Goal: Transaction & Acquisition: Purchase product/service

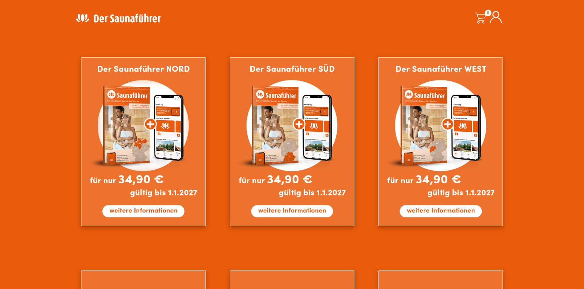
scroll to position [444, 0]
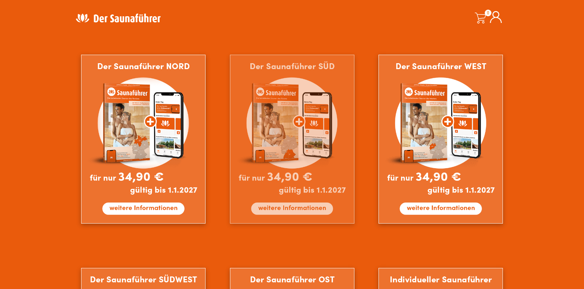
drag, startPoint x: 292, startPoint y: 208, endPoint x: 303, endPoint y: 212, distance: 12.2
click at [292, 208] on img at bounding box center [292, 139] width 124 height 169
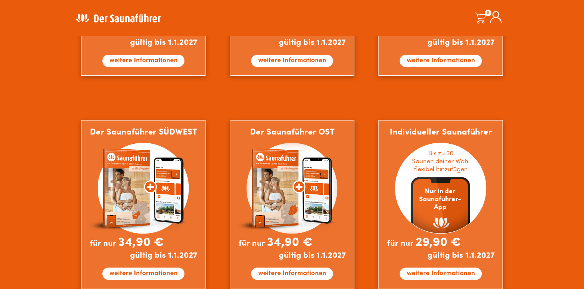
scroll to position [629, 0]
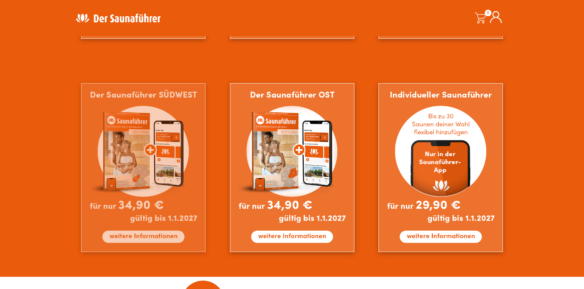
click at [141, 235] on img at bounding box center [143, 167] width 124 height 169
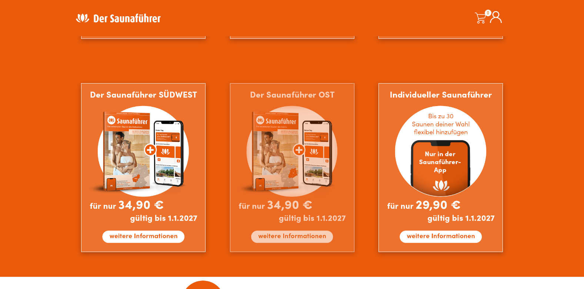
click at [275, 236] on img at bounding box center [292, 167] width 124 height 169
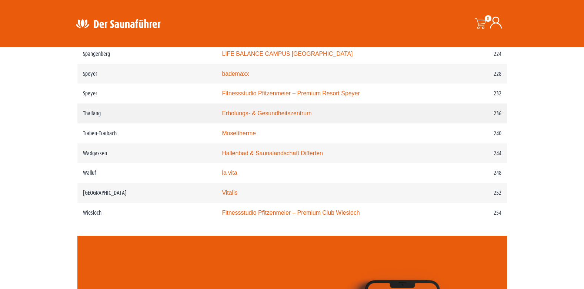
scroll to position [1518, 0]
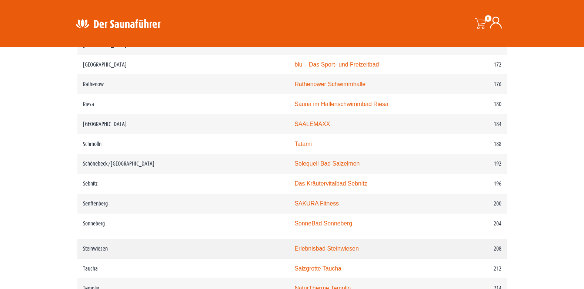
scroll to position [1036, 0]
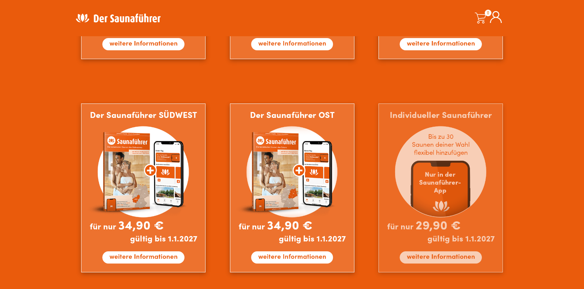
click at [440, 257] on img at bounding box center [440, 188] width 124 height 169
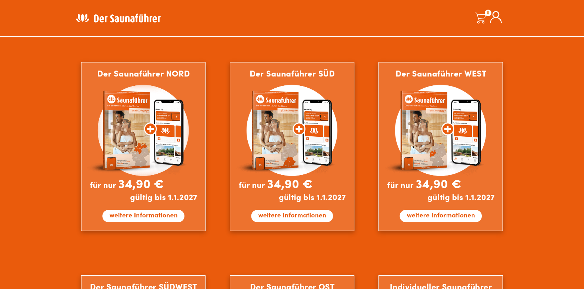
scroll to position [444, 0]
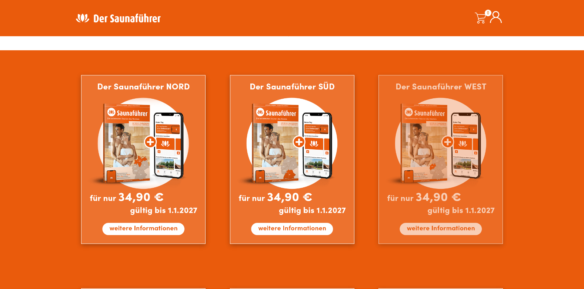
click at [424, 229] on img at bounding box center [440, 159] width 124 height 169
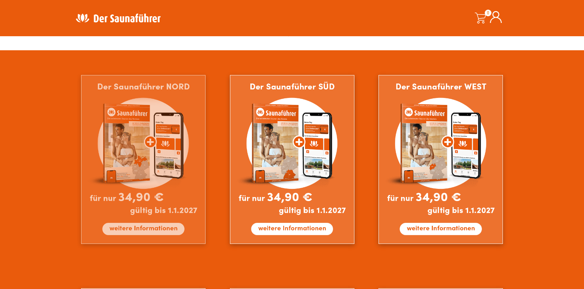
click at [130, 227] on img at bounding box center [143, 159] width 124 height 169
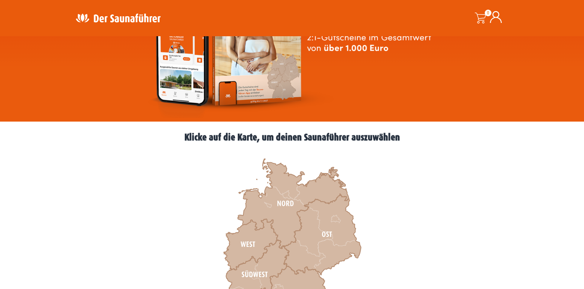
scroll to position [0, 0]
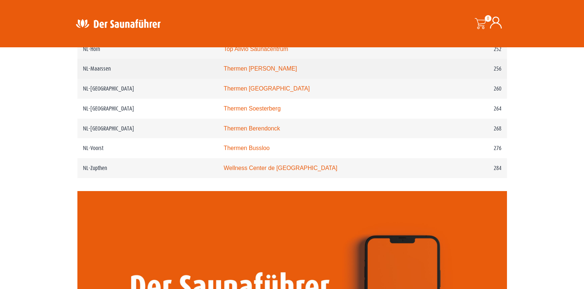
scroll to position [1555, 0]
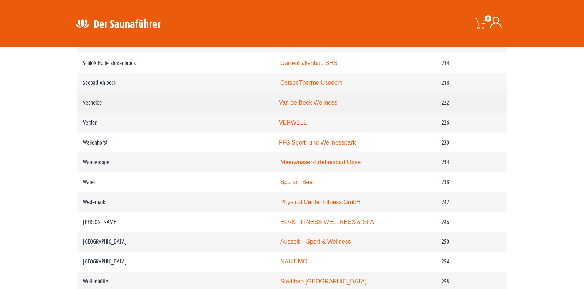
scroll to position [1481, 0]
